Goal: Task Accomplishment & Management: Complete application form

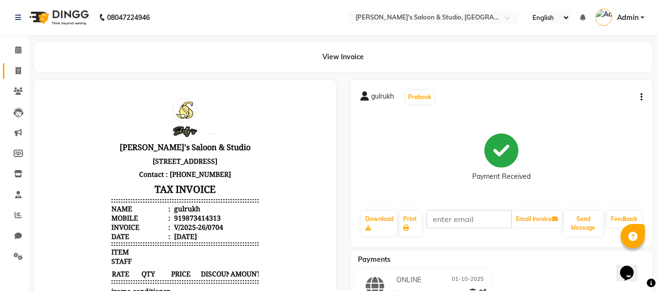
click at [18, 65] on link "Invoice" at bounding box center [14, 71] width 23 height 16
select select "service"
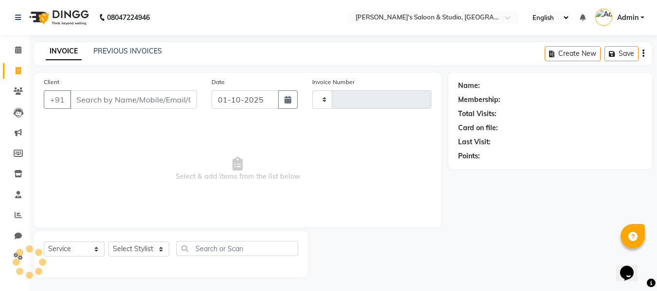
scroll to position [1, 0]
type input "0705"
select select "7536"
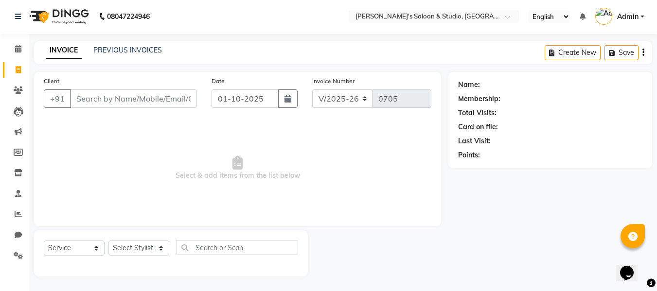
click at [112, 101] on input "Client" at bounding box center [133, 99] width 127 height 18
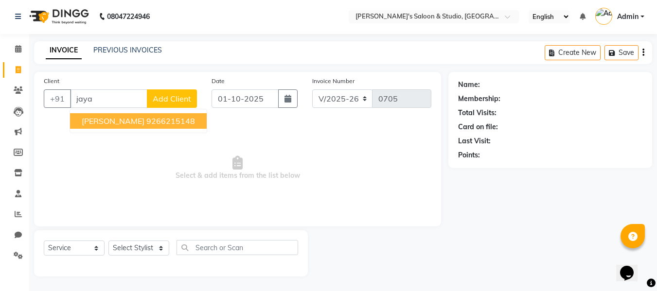
click at [126, 125] on span "[PERSON_NAME]" at bounding box center [113, 121] width 63 height 10
type input "9266215148"
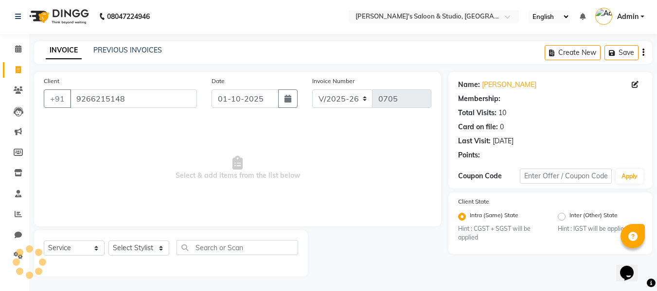
select select "1: Object"
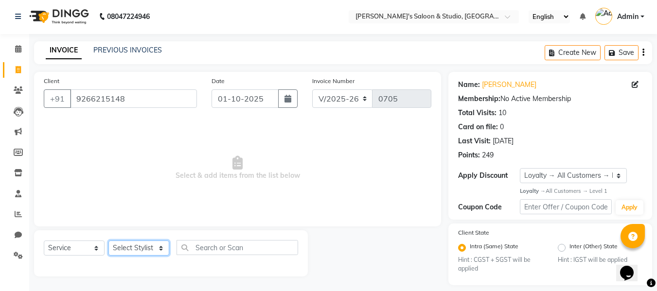
click at [136, 248] on select "Select Stylist [PERSON_NAME] Kajal [PERSON_NAME] [PERSON_NAME]" at bounding box center [138, 248] width 61 height 15
select select "93254"
click at [108, 241] on select "Select Stylist [PERSON_NAME] Kajal [PERSON_NAME] [PERSON_NAME]" at bounding box center [138, 248] width 61 height 15
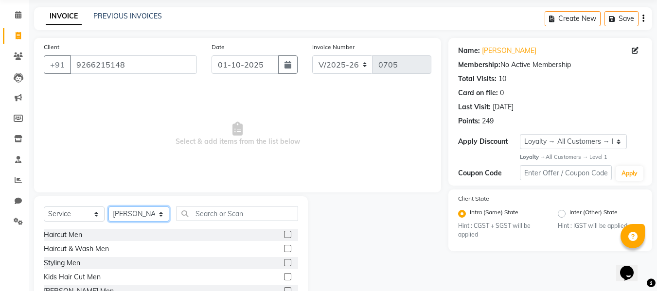
scroll to position [98, 0]
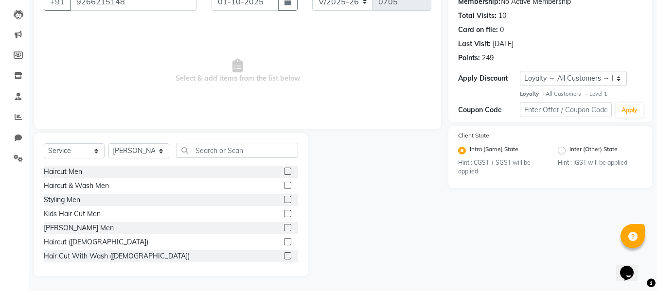
click at [284, 200] on label at bounding box center [287, 199] width 7 height 7
click at [284, 200] on input "checkbox" at bounding box center [287, 200] width 6 height 6
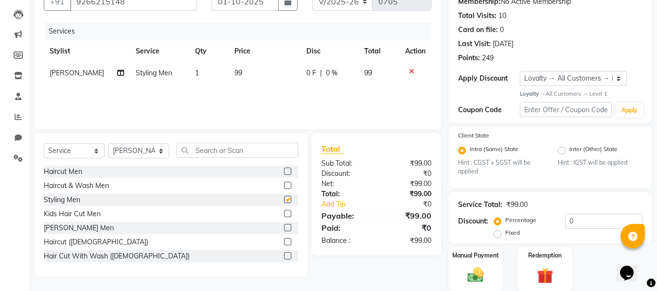
checkbox input "false"
click at [284, 215] on label at bounding box center [287, 213] width 7 height 7
click at [284, 215] on input "checkbox" at bounding box center [287, 214] width 6 height 6
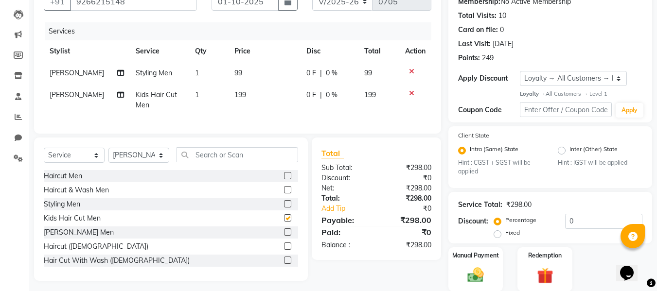
checkbox input "false"
click at [410, 95] on icon at bounding box center [411, 93] width 5 height 7
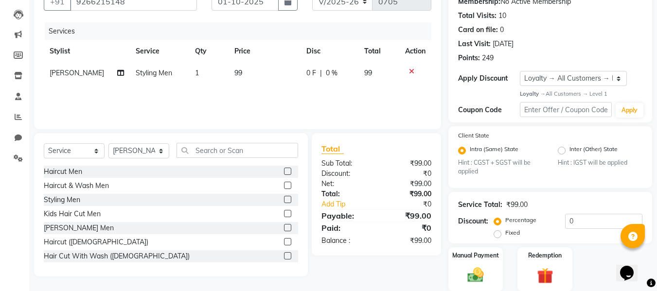
click at [284, 229] on label at bounding box center [287, 227] width 7 height 7
click at [284, 229] on input "checkbox" at bounding box center [287, 228] width 6 height 6
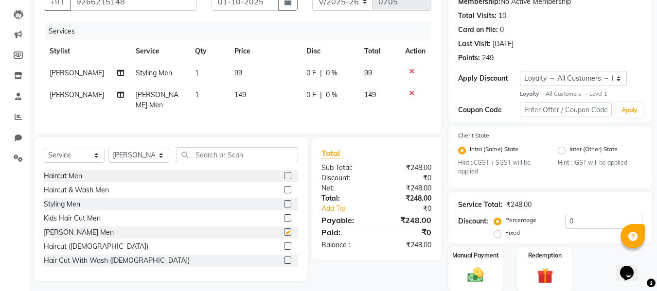
checkbox input "false"
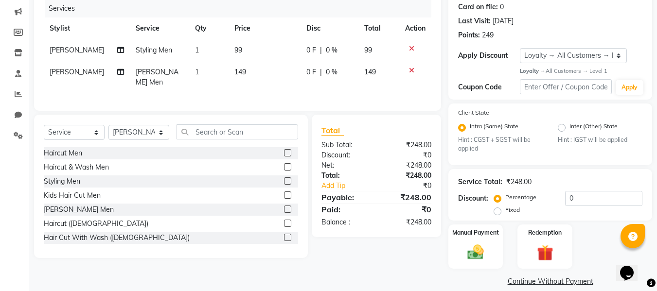
scroll to position [133, 0]
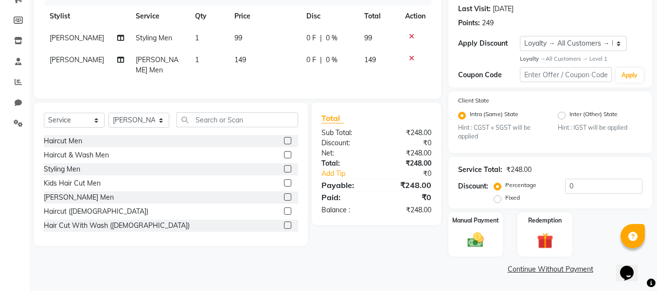
click at [505, 198] on label "Fixed" at bounding box center [512, 198] width 15 height 9
click at [499, 198] on input "Fixed" at bounding box center [499, 198] width 7 height 7
radio input "true"
click at [615, 181] on input "0" at bounding box center [603, 186] width 77 height 15
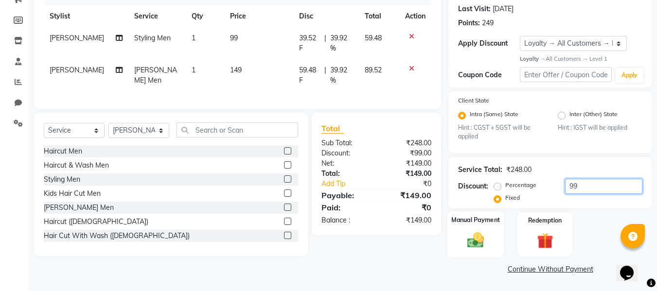
type input "99"
click at [483, 246] on img at bounding box center [475, 240] width 27 height 19
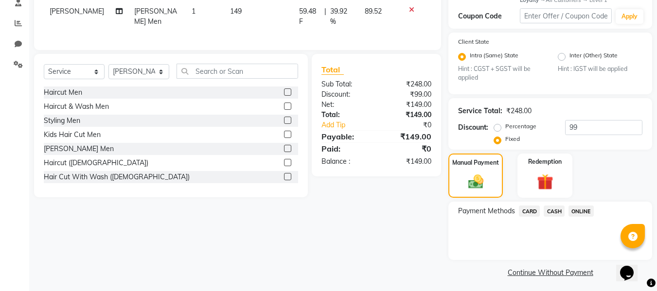
scroll to position [196, 0]
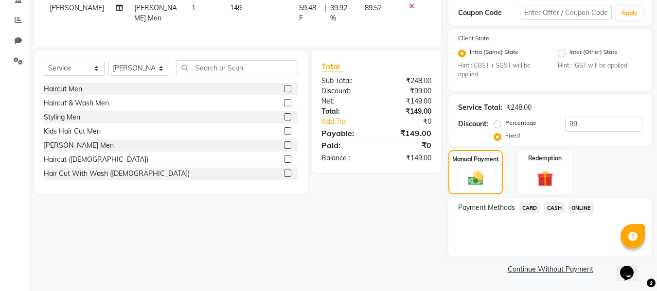
click at [589, 208] on span "ONLINE" at bounding box center [581, 207] width 25 height 11
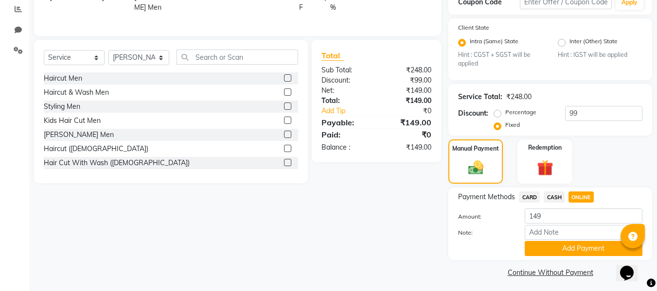
scroll to position [210, 0]
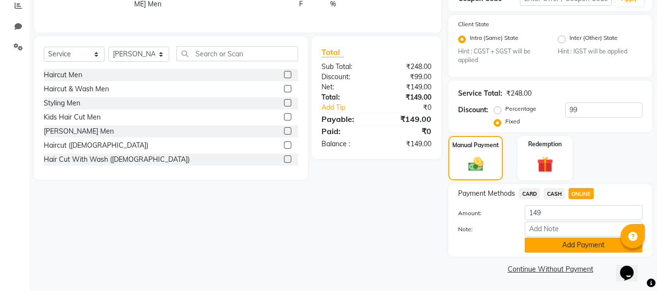
click at [582, 242] on button "Add Payment" at bounding box center [584, 245] width 118 height 15
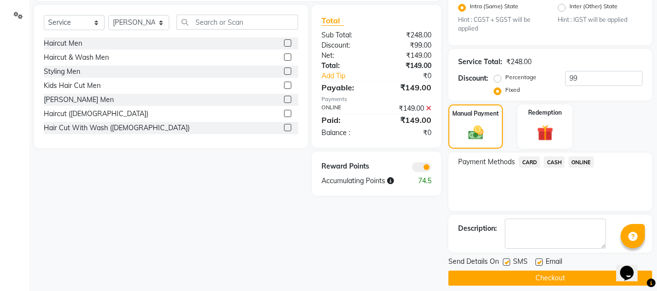
scroll to position [251, 0]
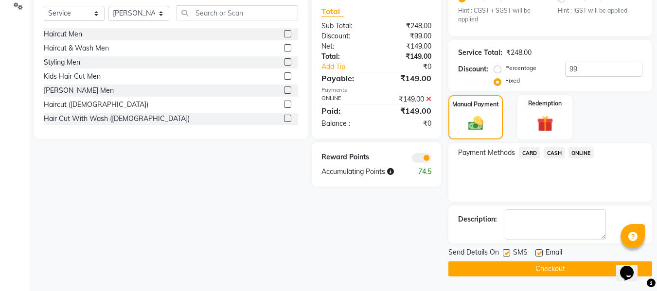
click at [595, 269] on button "Checkout" at bounding box center [551, 269] width 204 height 15
